Goal: Task Accomplishment & Management: Manage account settings

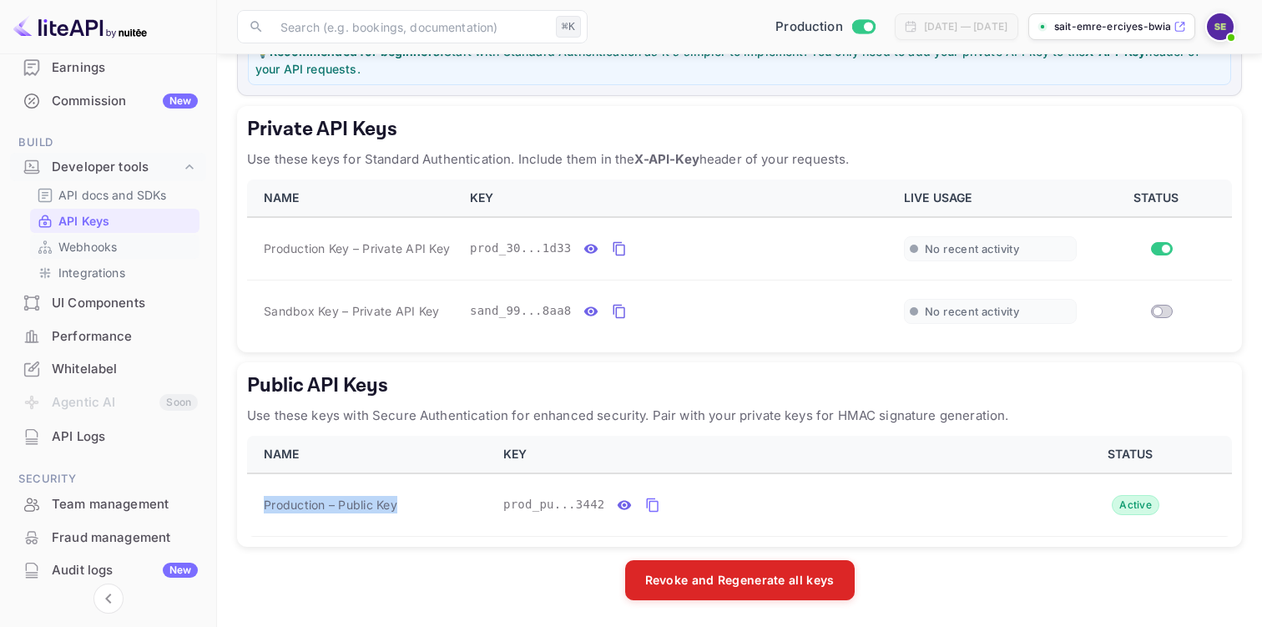
scroll to position [192, 0]
click at [89, 369] on div "Whitelabel" at bounding box center [125, 371] width 146 height 19
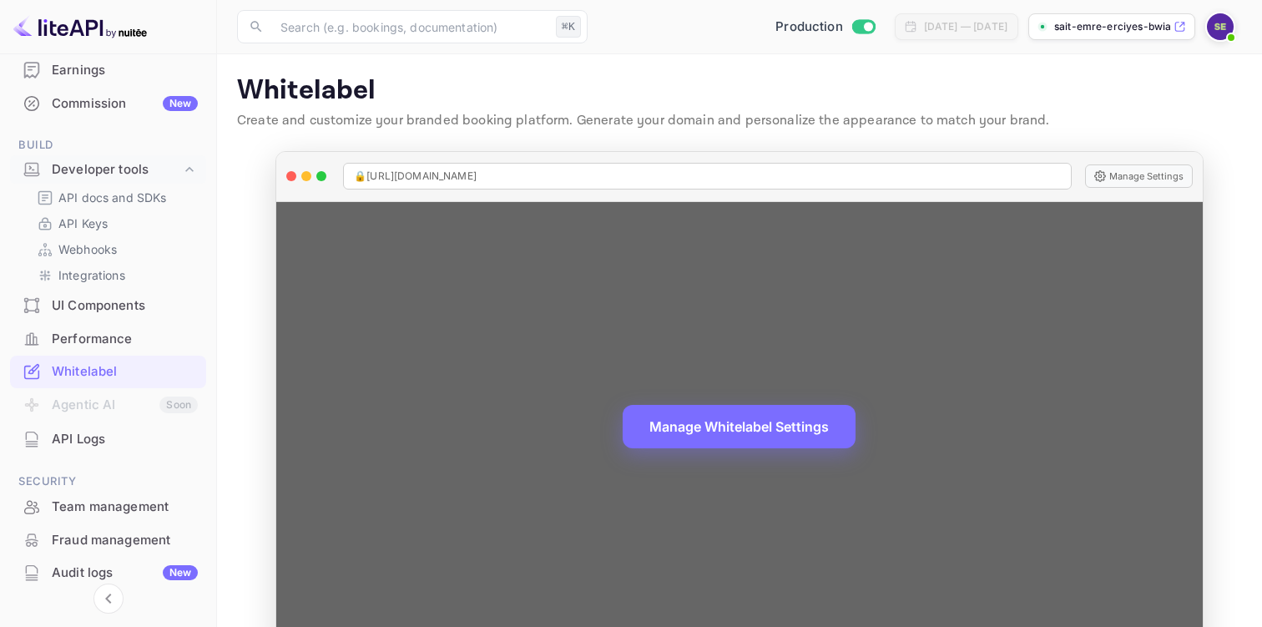
click at [477, 180] on span "🔒 [URL][DOMAIN_NAME]" at bounding box center [415, 176] width 123 height 15
click at [592, 174] on div "🔒 [URL][DOMAIN_NAME]" at bounding box center [707, 176] width 729 height 27
copy span "🔒 [URL][DOMAIN_NAME]"
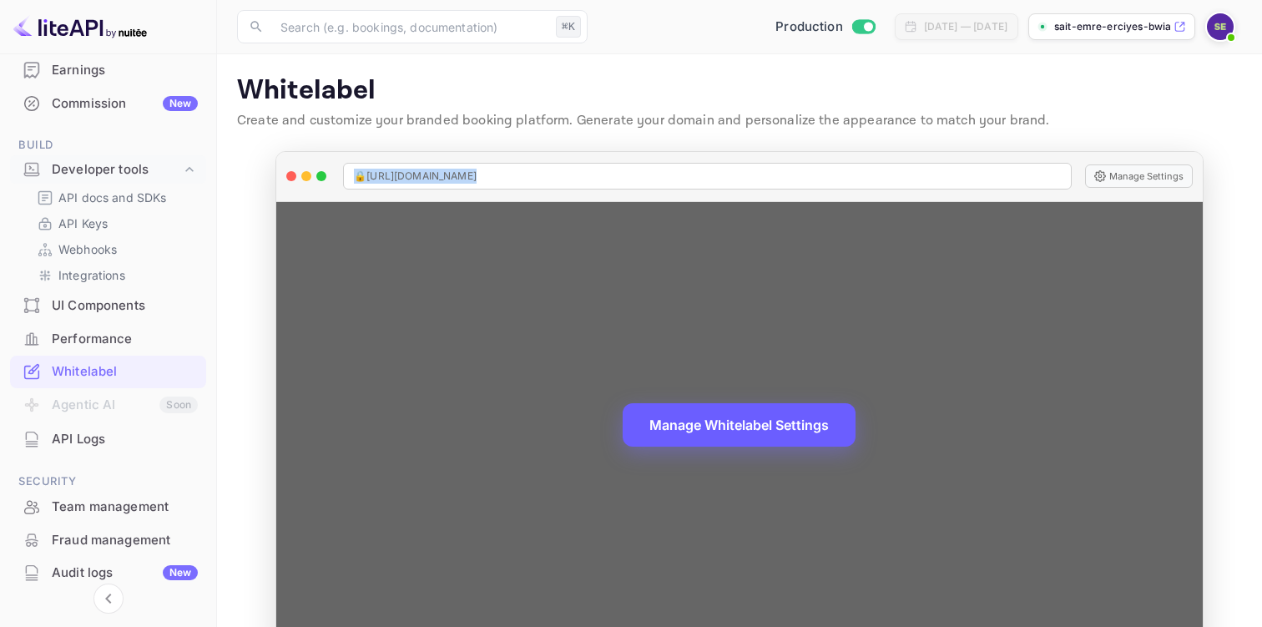
click at [818, 426] on button "Manage Whitelabel Settings" at bounding box center [739, 424] width 233 height 43
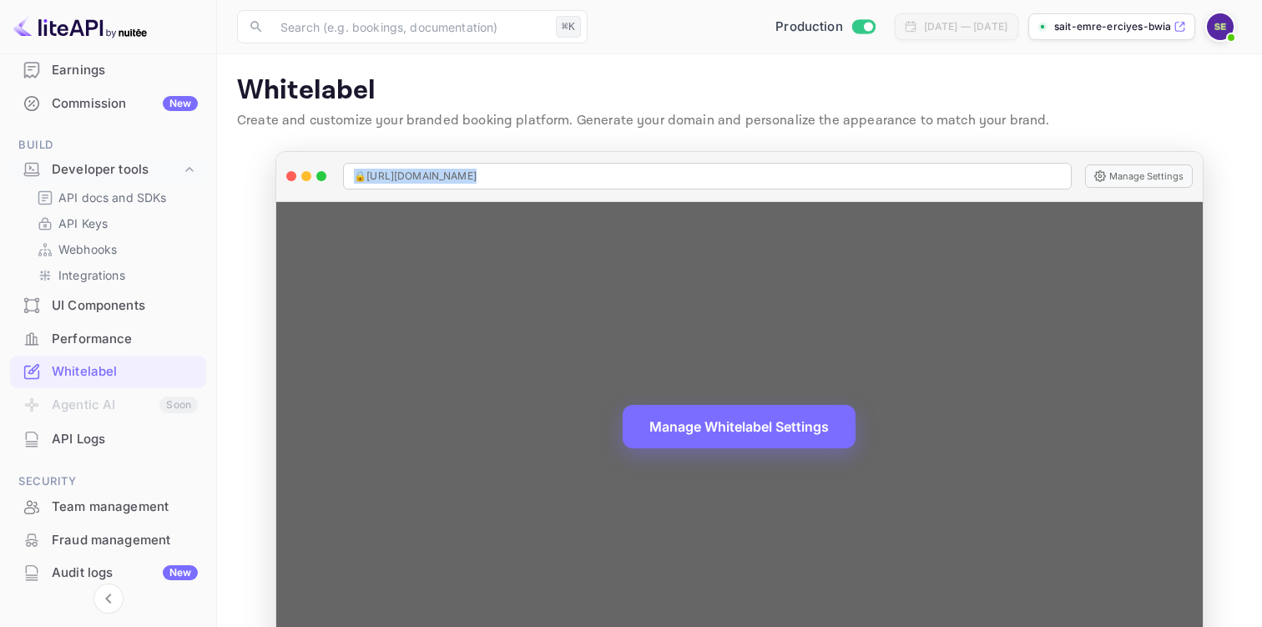
click at [1052, 261] on div "Manage Whitelabel Settings" at bounding box center [739, 427] width 927 height 450
click at [1102, 356] on div "Manage Whitelabel Settings" at bounding box center [739, 427] width 927 height 450
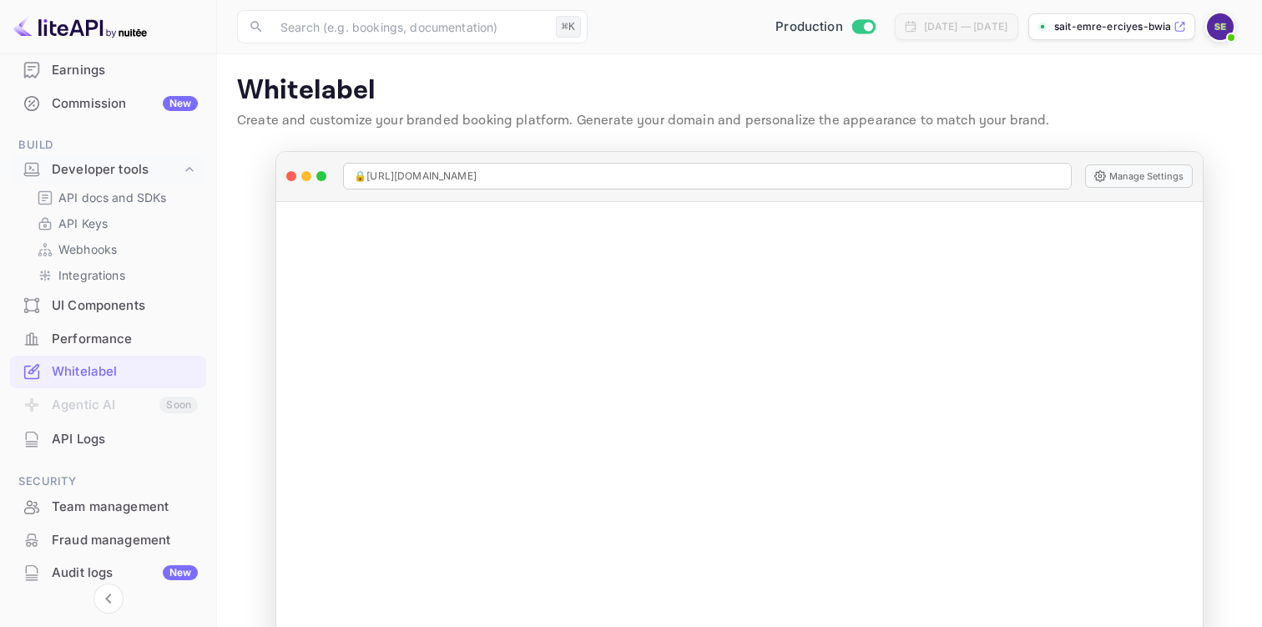
click at [1118, 26] on p "sait-emre-erciyes-bwia..." at bounding box center [1113, 26] width 116 height 15
click at [91, 220] on p "API Keys" at bounding box center [82, 224] width 49 height 18
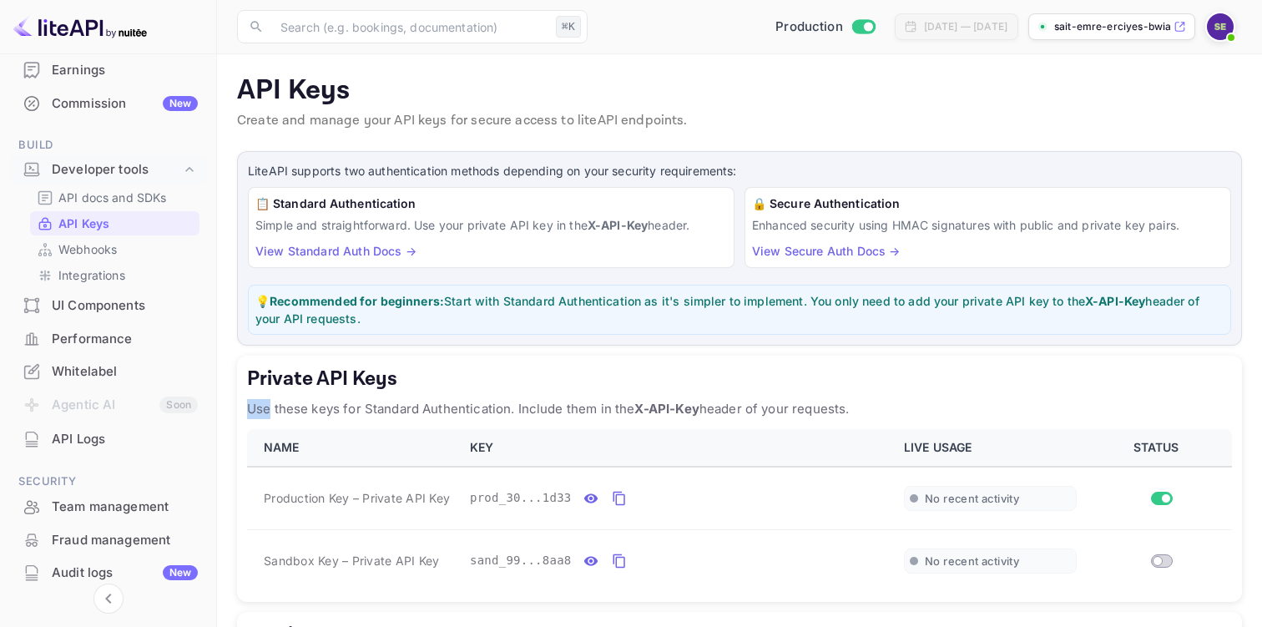
drag, startPoint x: 249, startPoint y: 407, endPoint x: 271, endPoint y: 409, distance: 21.9
click at [271, 409] on p "Use these keys for Standard Authentication. Include them in the X-API-Key heade…" at bounding box center [739, 409] width 985 height 20
click at [266, 385] on h5 "Private API Keys" at bounding box center [739, 379] width 985 height 27
drag, startPoint x: 248, startPoint y: 372, endPoint x: 859, endPoint y: 404, distance: 612.0
click at [859, 404] on div "Private API Keys Use these keys for Standard Authentication. Include them in th…" at bounding box center [739, 479] width 1005 height 246
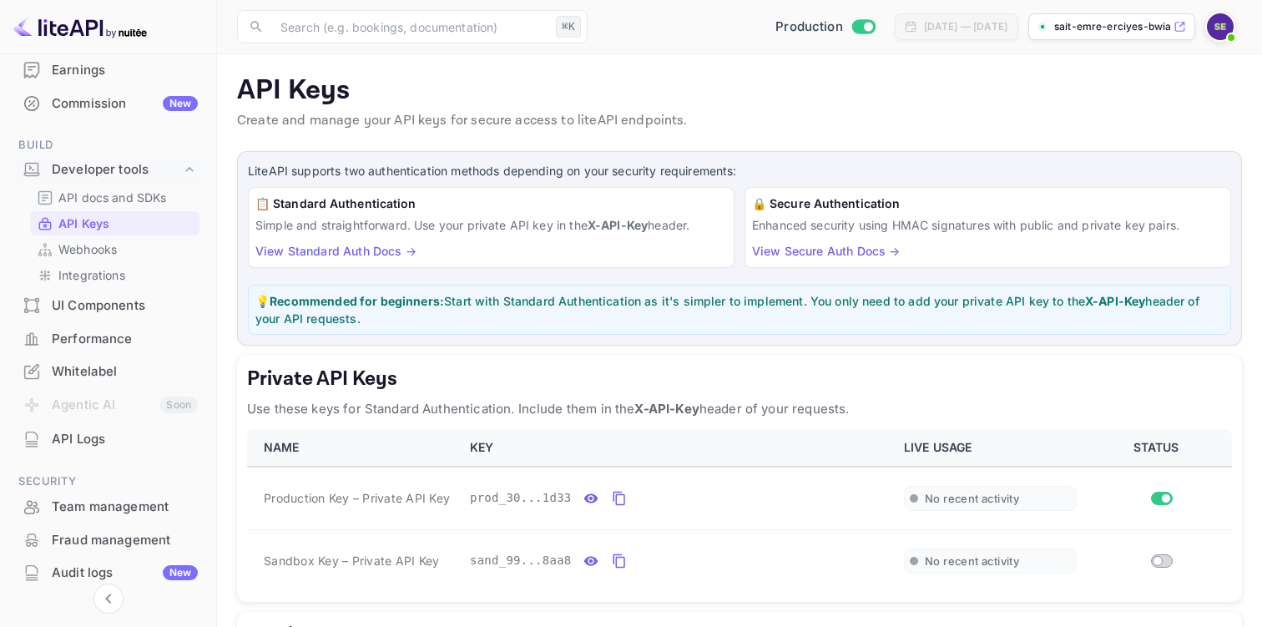
copy div "Private API Keys Use these keys for Standard Authentication. Include them in th…"
click at [333, 250] on link "View Standard Auth Docs →" at bounding box center [335, 251] width 161 height 14
click at [351, 250] on link "View Standard Auth Docs →" at bounding box center [335, 251] width 161 height 14
click at [69, 226] on p "API Keys" at bounding box center [83, 224] width 51 height 18
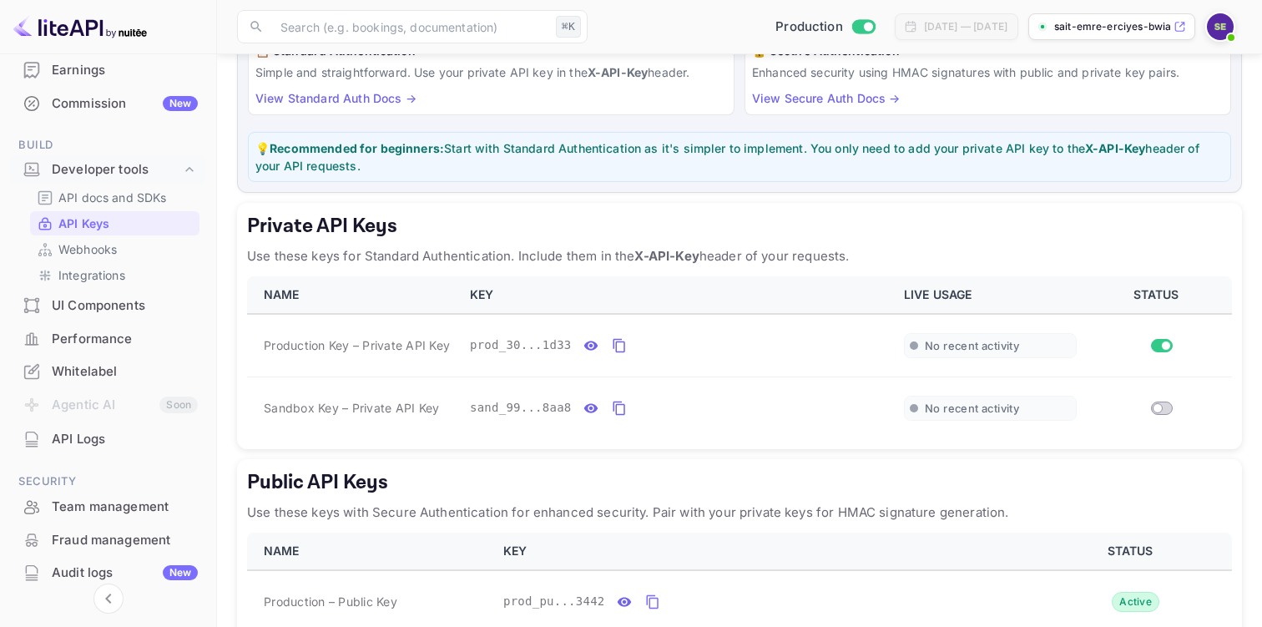
scroll to position [250, 0]
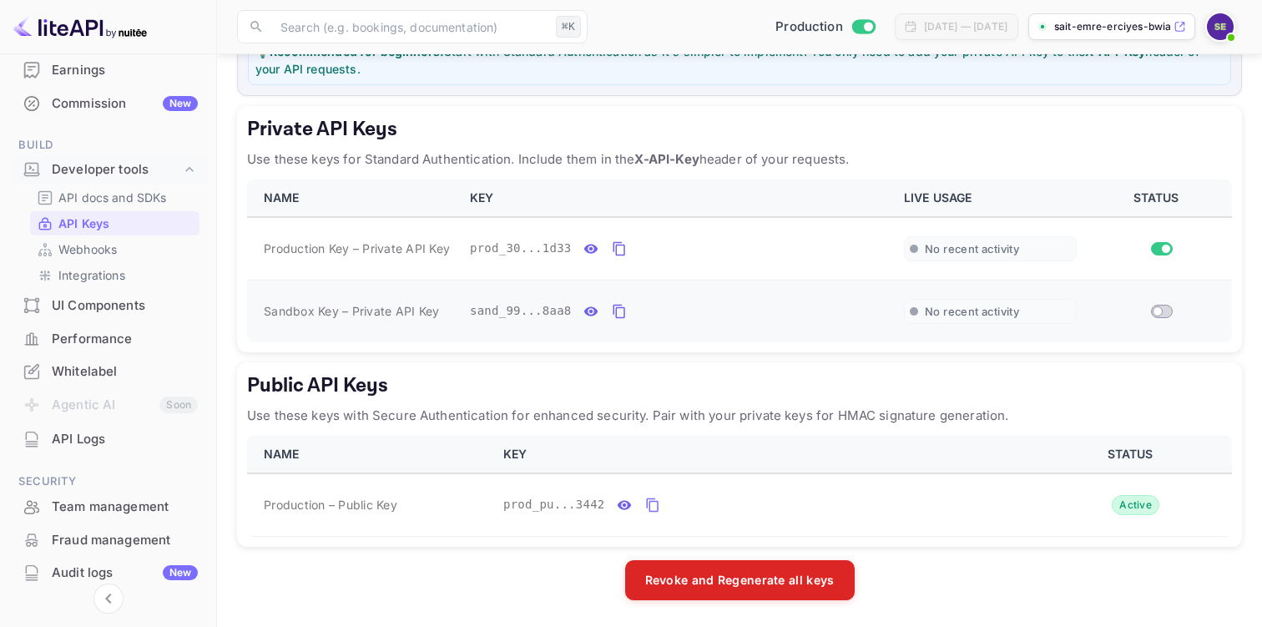
click at [1161, 310] on input "Switch" at bounding box center [1158, 311] width 30 height 10
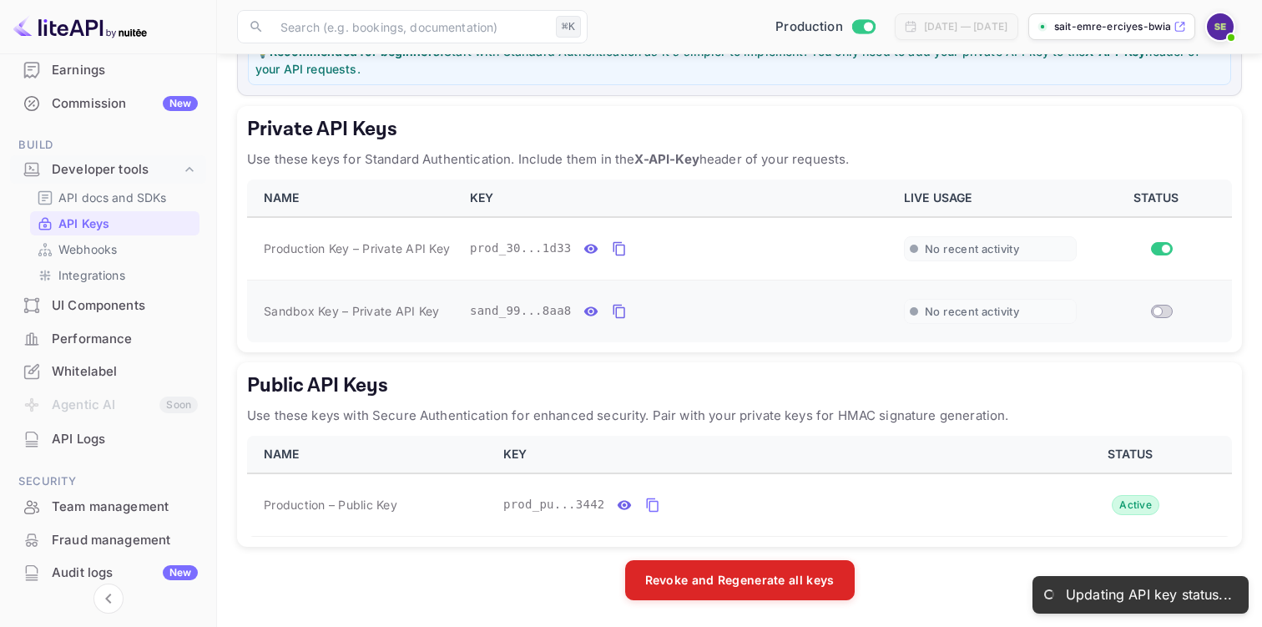
checkbox input "true"
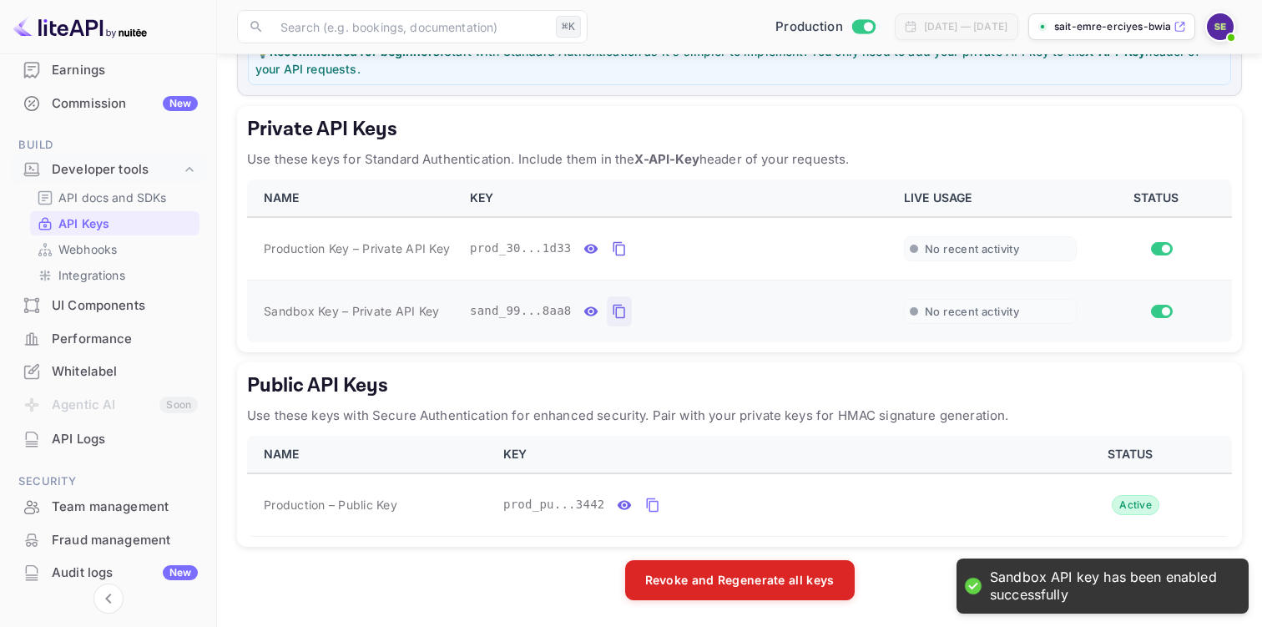
click at [622, 310] on icon "private api keys table" at bounding box center [619, 311] width 15 height 20
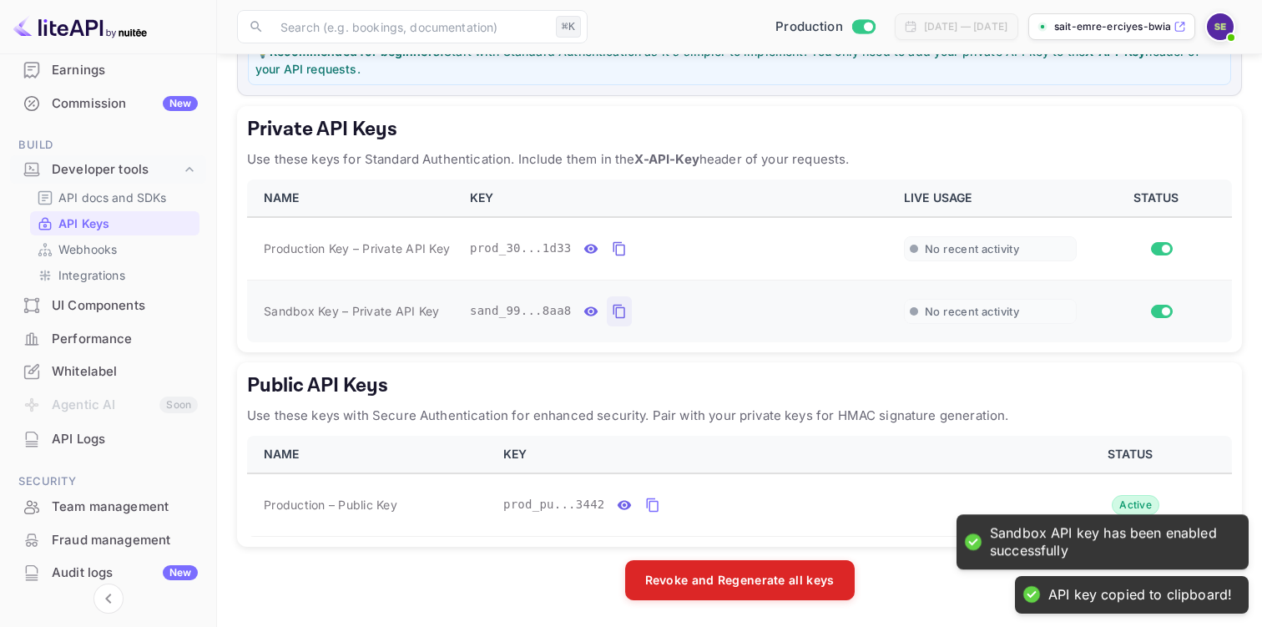
click at [625, 311] on icon "private api keys table" at bounding box center [619, 312] width 12 height 14
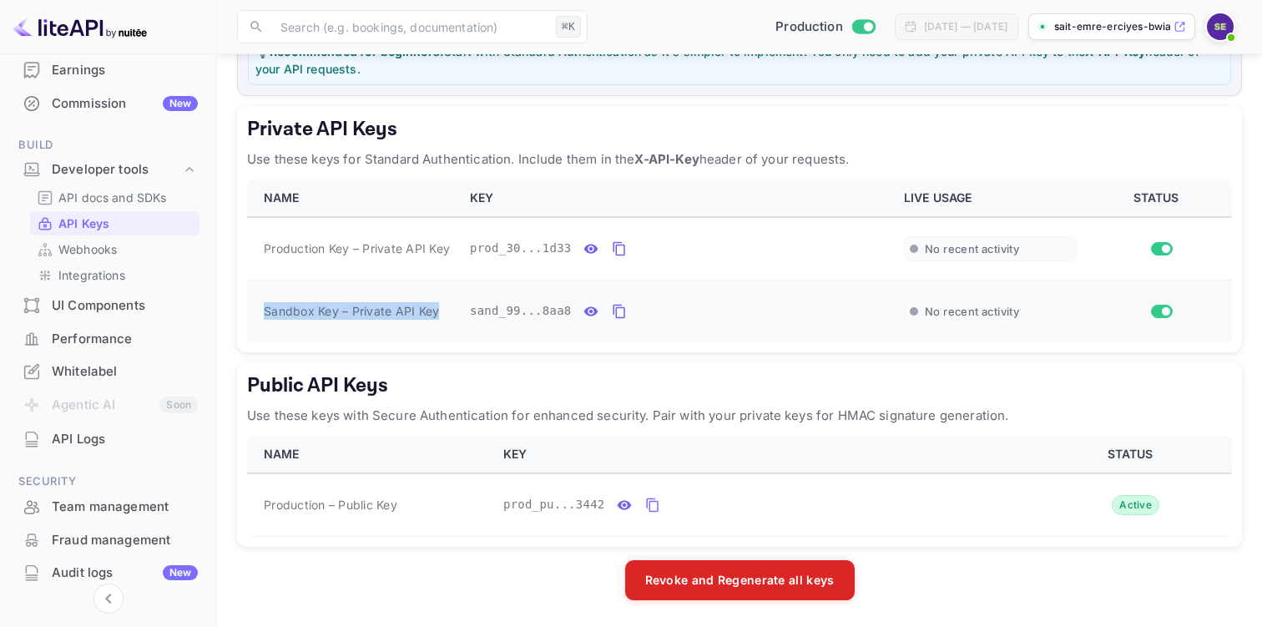
drag, startPoint x: 263, startPoint y: 310, endPoint x: 443, endPoint y: 306, distance: 180.4
click at [443, 306] on div "Sandbox Key – Private API Key" at bounding box center [357, 311] width 186 height 18
copy span "Sandbox Key – Private API Key"
click at [618, 310] on icon "private api keys table" at bounding box center [619, 311] width 15 height 20
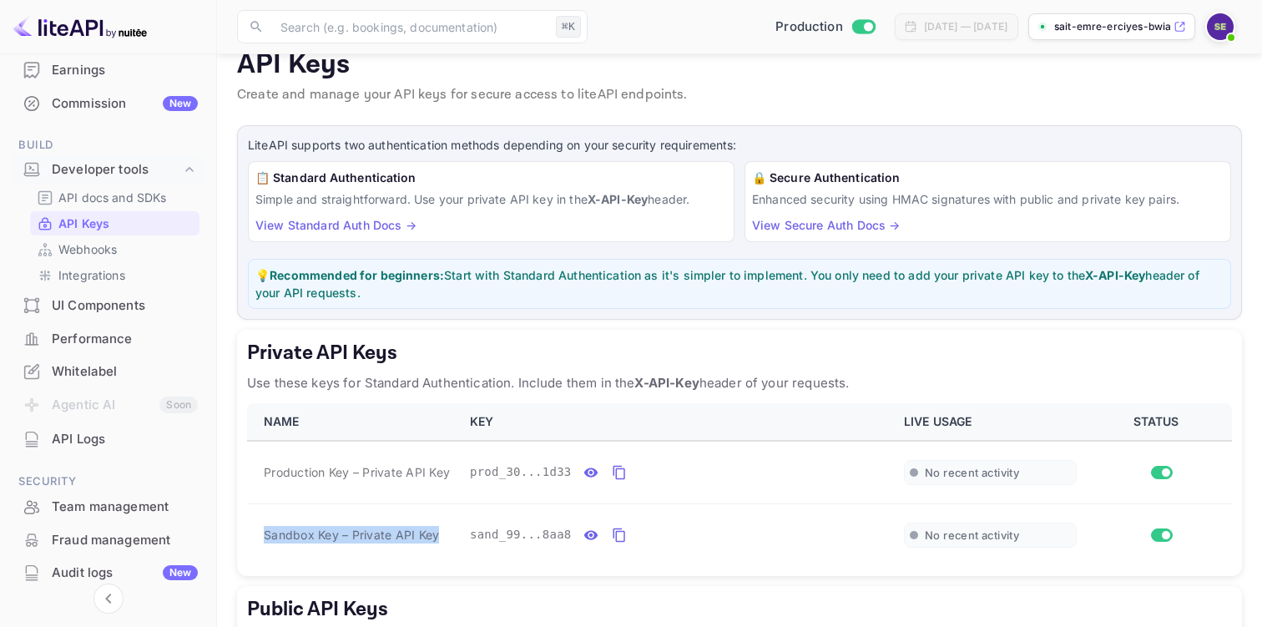
scroll to position [0, 0]
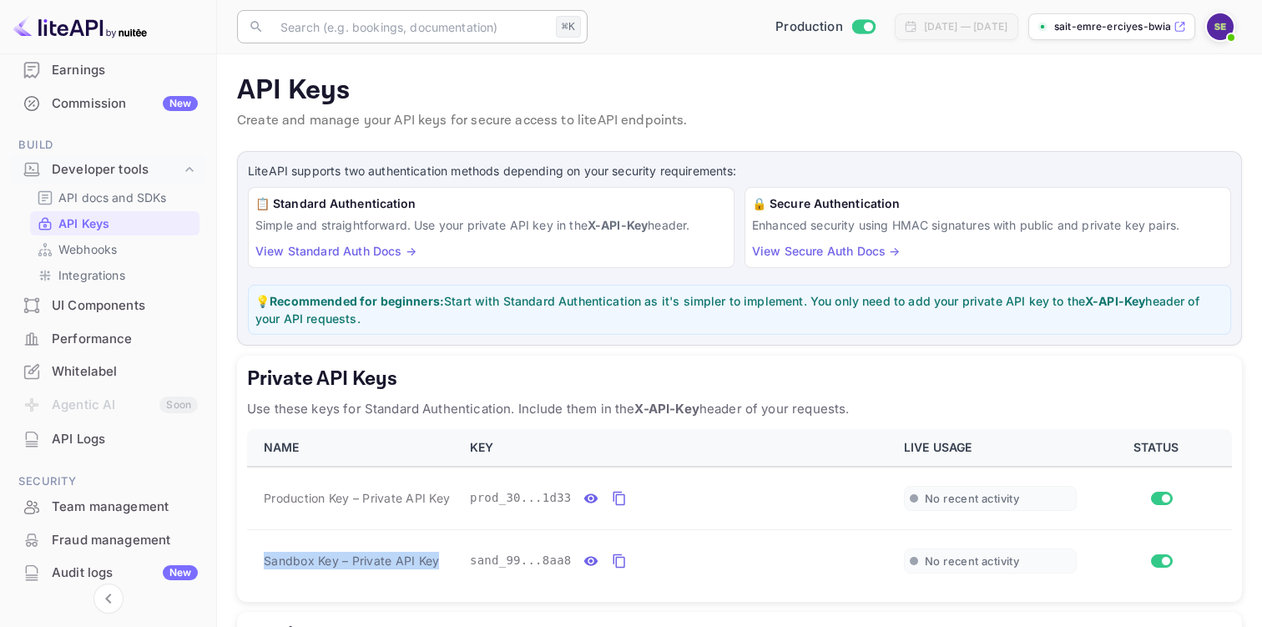
click at [337, 35] on input "text" at bounding box center [410, 26] width 279 height 33
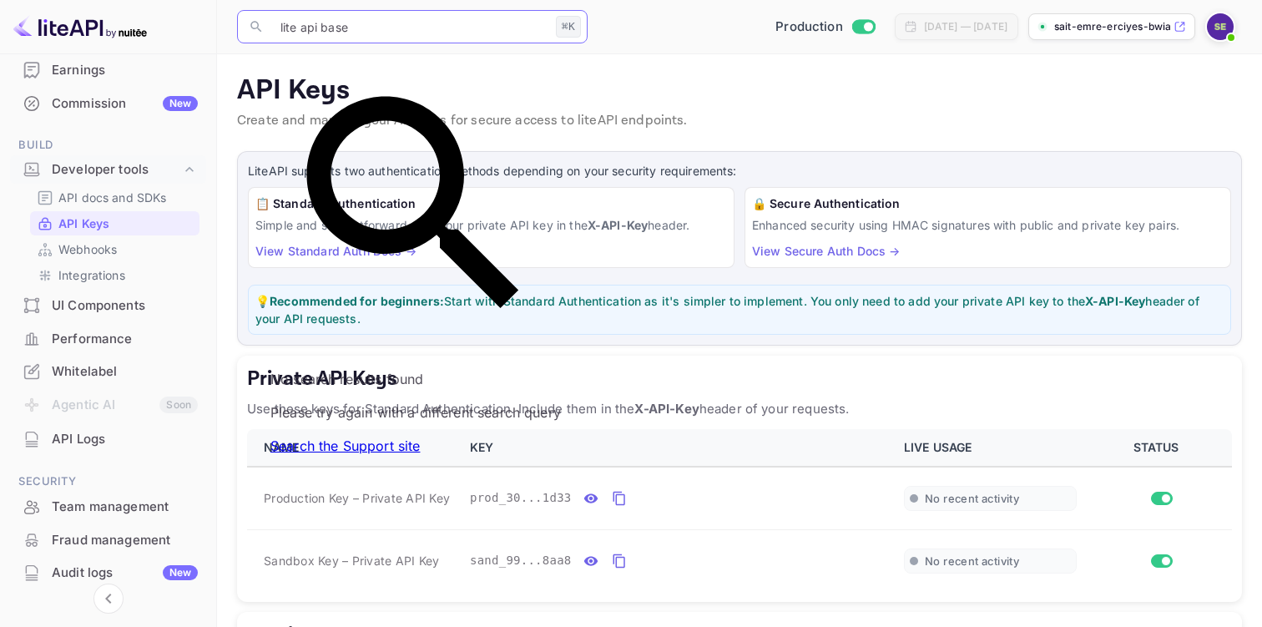
type input "lite api base"
click at [615, 32] on div "Production [DATE] — [DATE] sait-emre-erciyes-bwia..." at bounding box center [918, 27] width 648 height 30
